Goal: Task Accomplishment & Management: Use online tool/utility

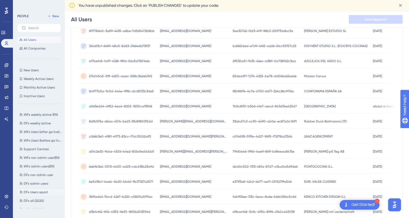
click at [42, 194] on span "DFx Users report" at bounding box center [36, 192] width 24 height 4
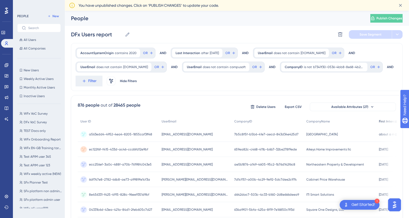
click at [379, 123] on span "First Interaction" at bounding box center [391, 121] width 24 height 4
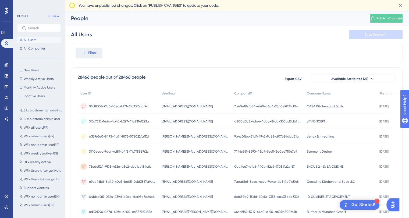
scroll to position [120, 0]
click at [40, 192] on span "DFx Users report" at bounding box center [36, 192] width 24 height 4
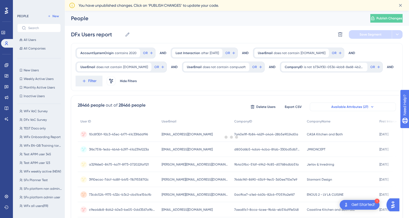
scroll to position [0, 0]
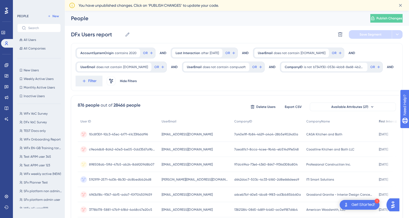
click at [379, 120] on span "First Interaction" at bounding box center [391, 121] width 24 height 4
